Goal: Information Seeking & Learning: Learn about a topic

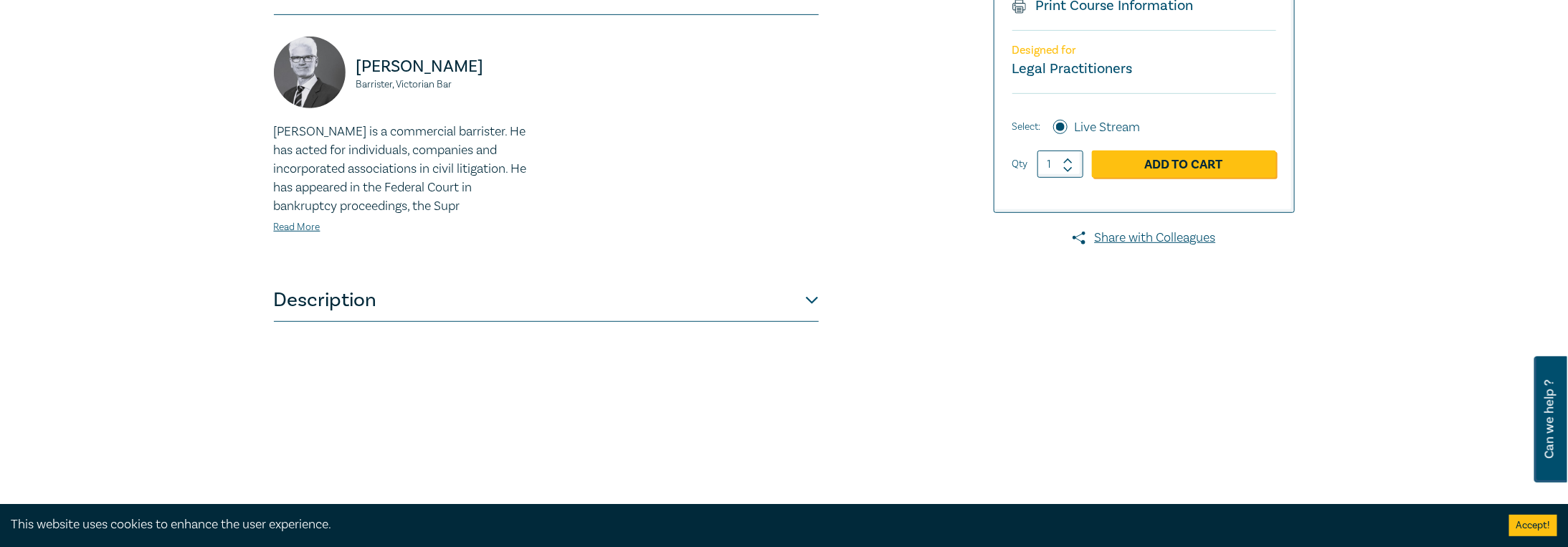
scroll to position [430, 0]
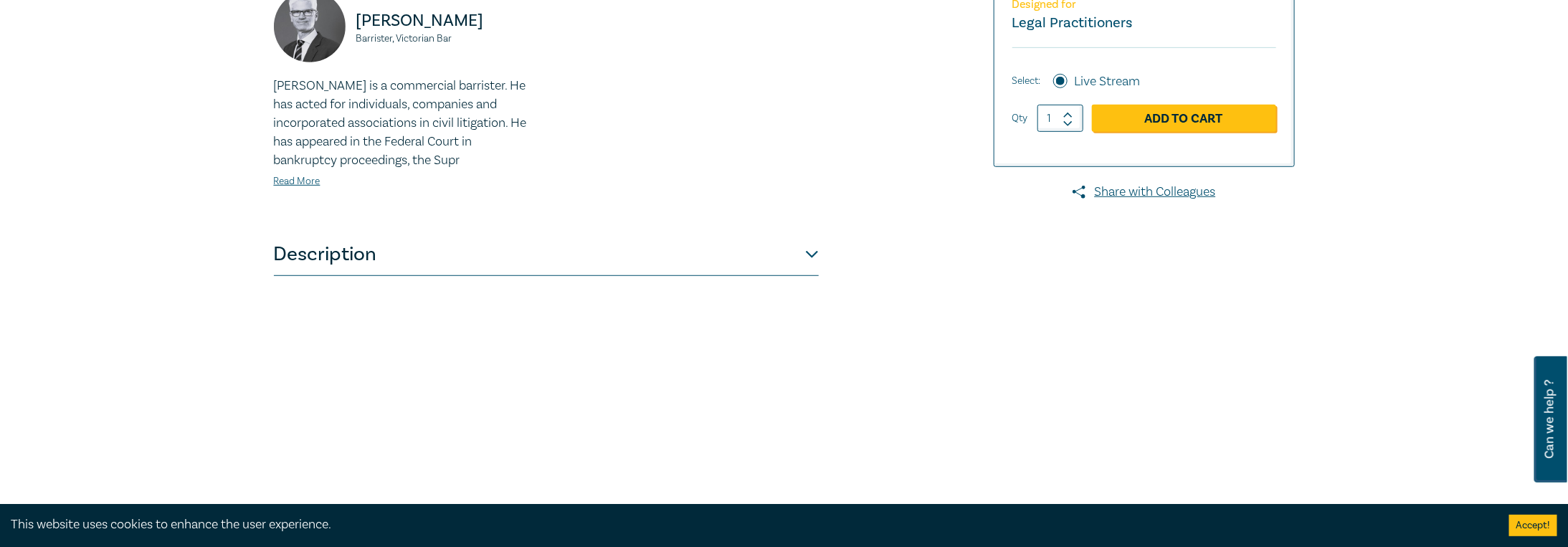
click at [810, 256] on button "Description" at bounding box center [546, 255] width 544 height 43
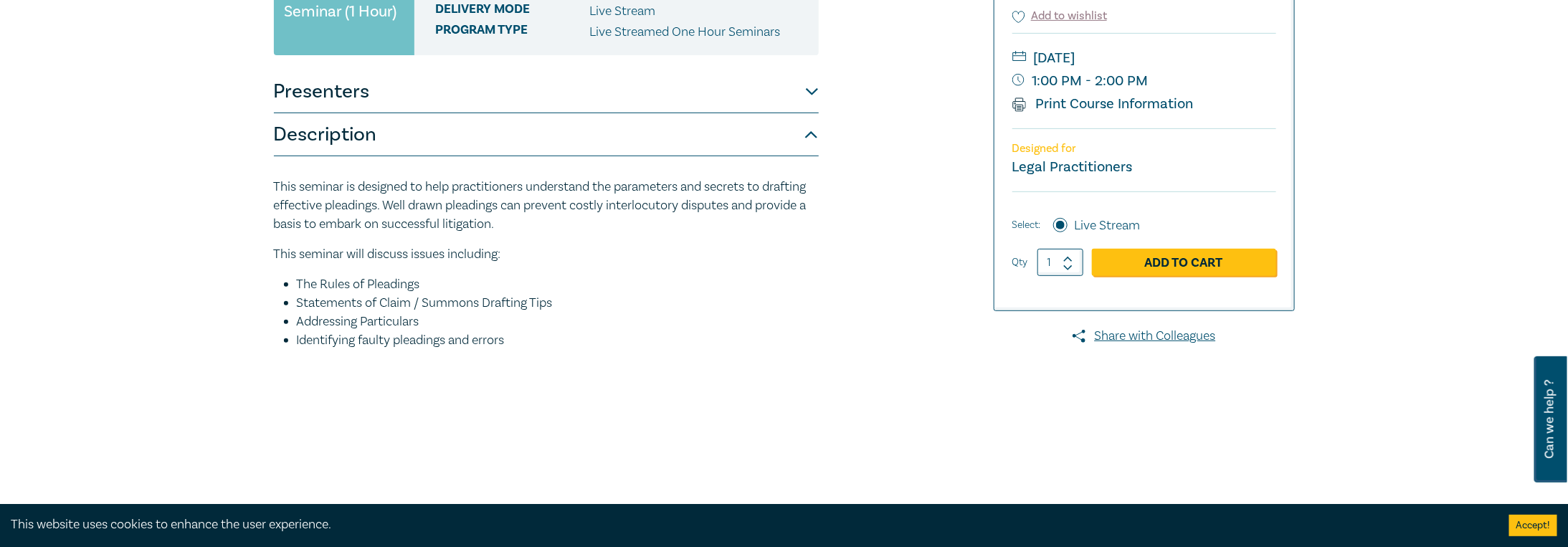
scroll to position [287, 0]
click at [1102, 102] on link "Print Course Information" at bounding box center [1103, 103] width 181 height 19
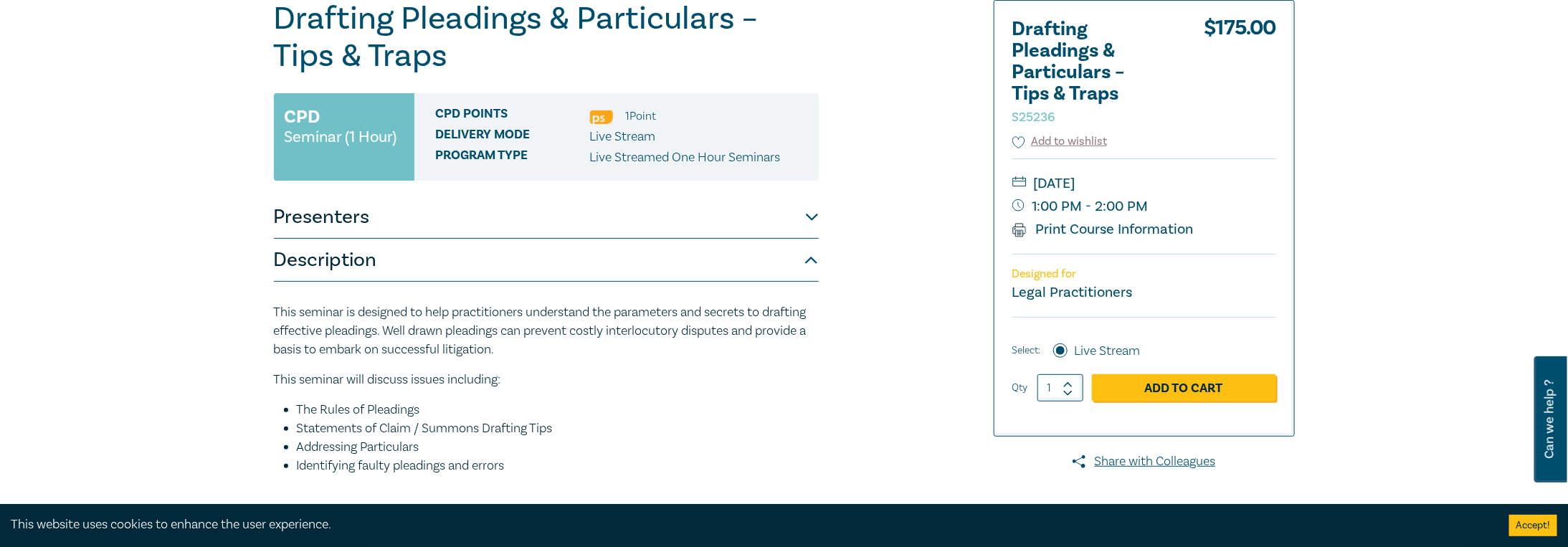
scroll to position [0, 0]
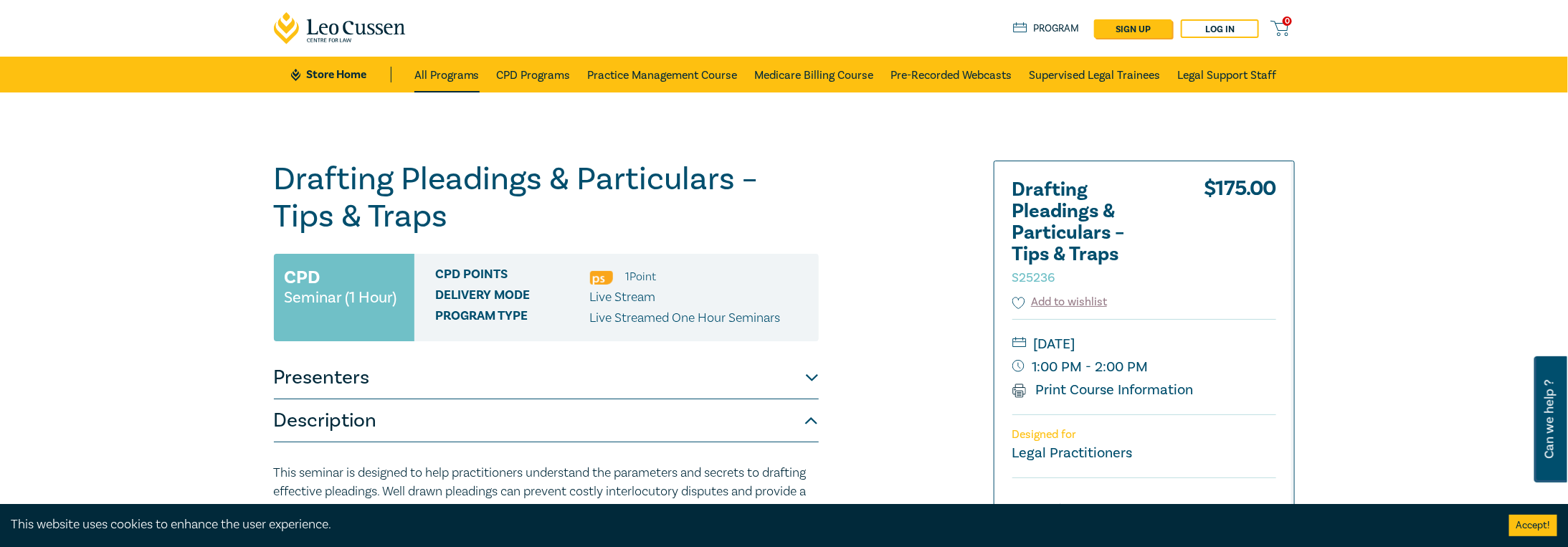
click at [443, 74] on link "All Programs" at bounding box center [447, 74] width 65 height 36
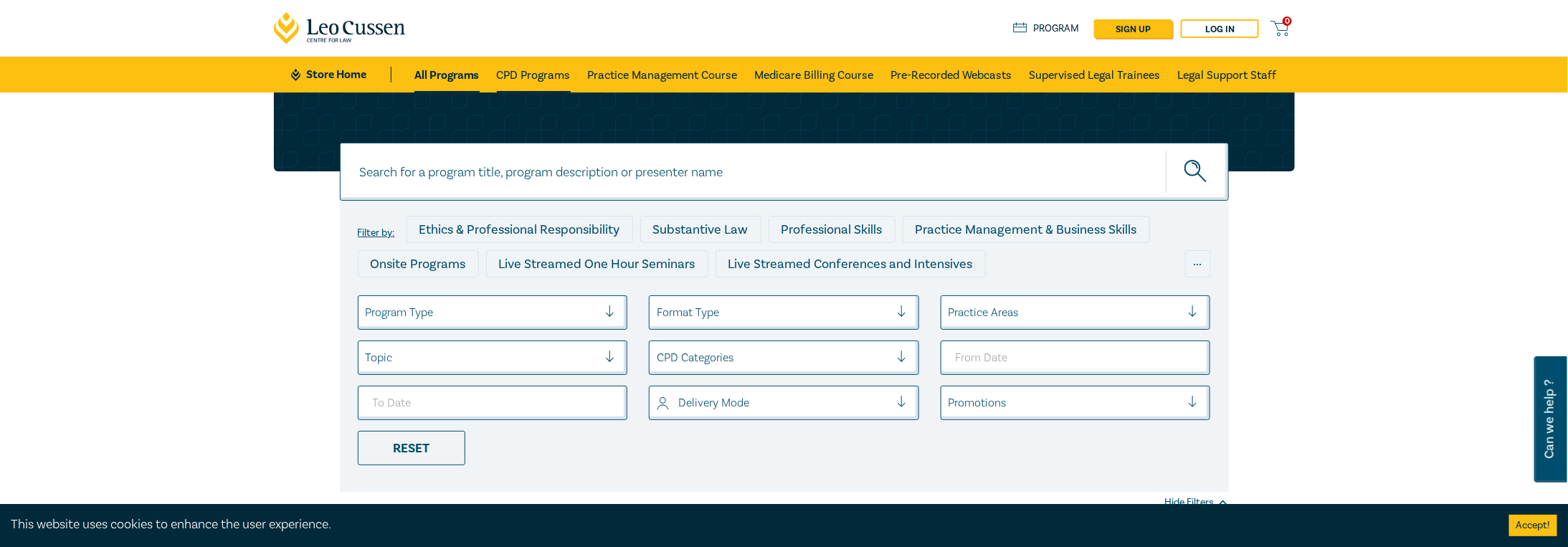
click at [539, 71] on link "CPD Programs" at bounding box center [533, 74] width 74 height 36
